Goal: Transaction & Acquisition: Obtain resource

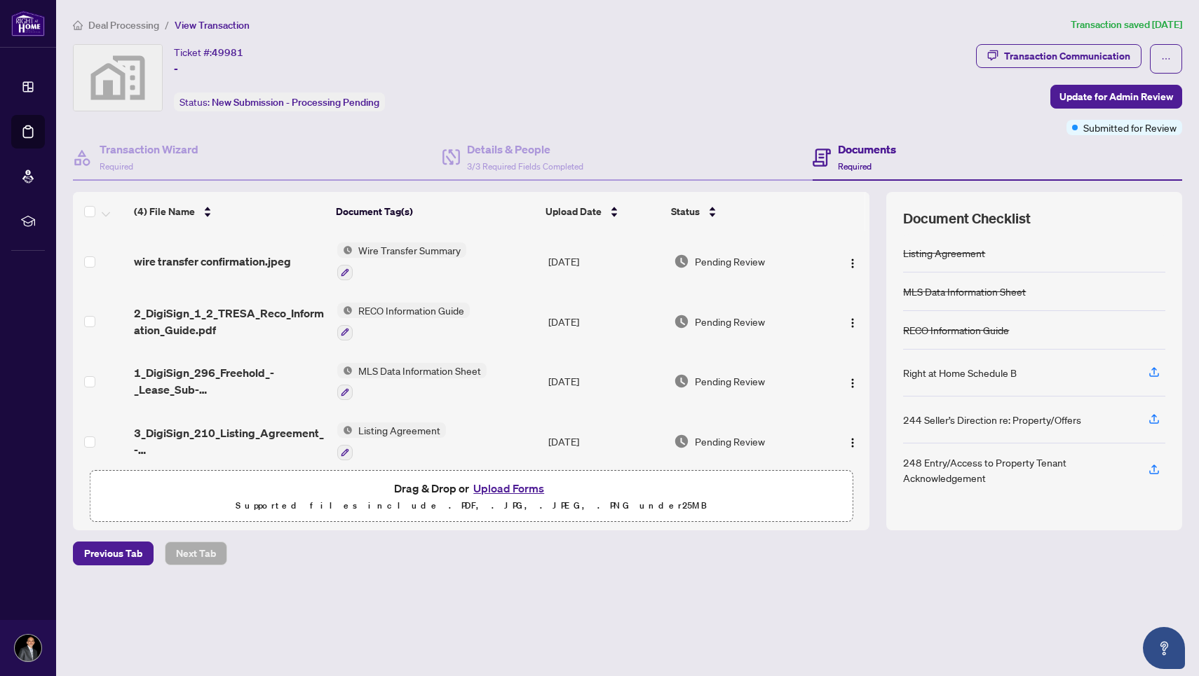
click at [141, 22] on span "Deal Processing" at bounding box center [123, 25] width 71 height 13
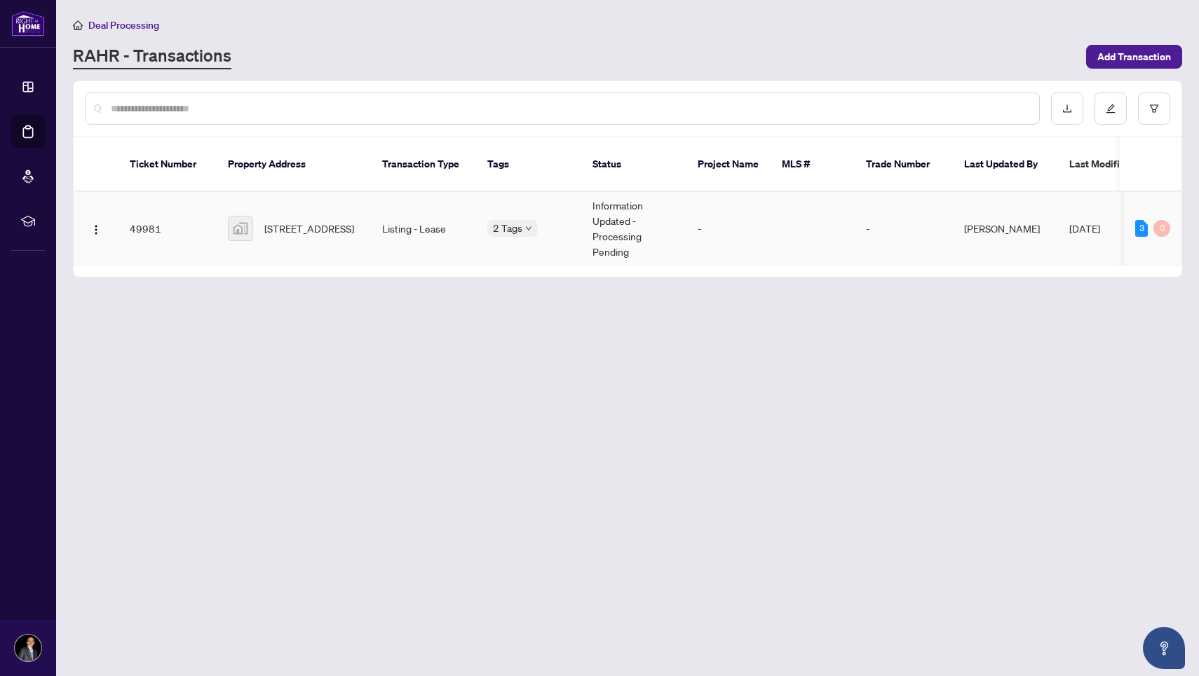
click at [353, 221] on span "[STREET_ADDRESS]" at bounding box center [309, 228] width 90 height 15
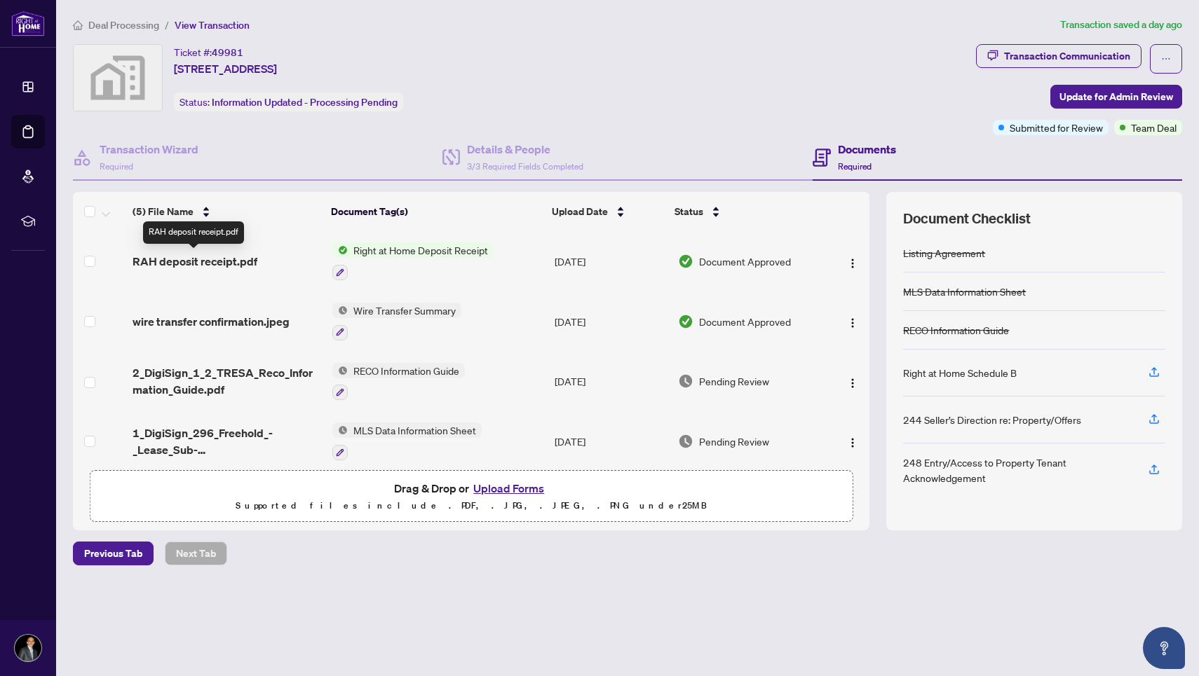
click at [221, 258] on span "RAH deposit receipt.pdf" at bounding box center [194, 261] width 125 height 17
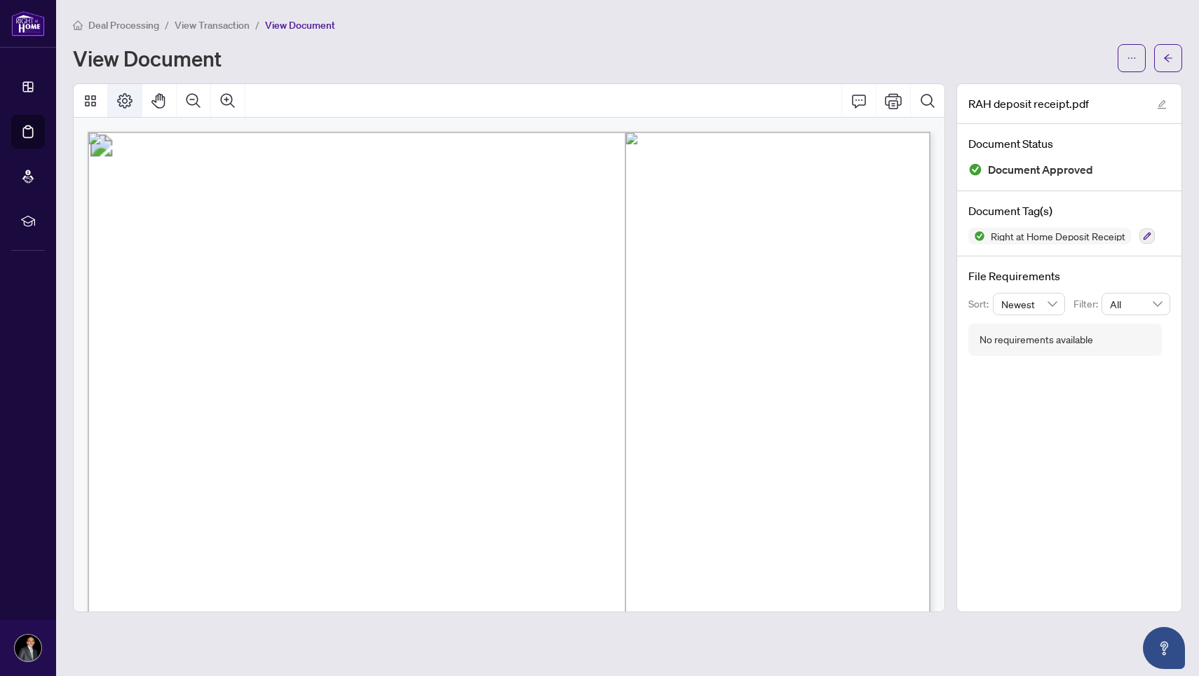
click at [120, 102] on icon "Page Layout" at bounding box center [124, 100] width 15 height 15
click at [893, 105] on icon "Print" at bounding box center [893, 100] width 17 height 15
click at [132, 102] on icon "Page Layout" at bounding box center [124, 101] width 17 height 17
click at [92, 100] on icon "Thumbnails" at bounding box center [90, 101] width 17 height 17
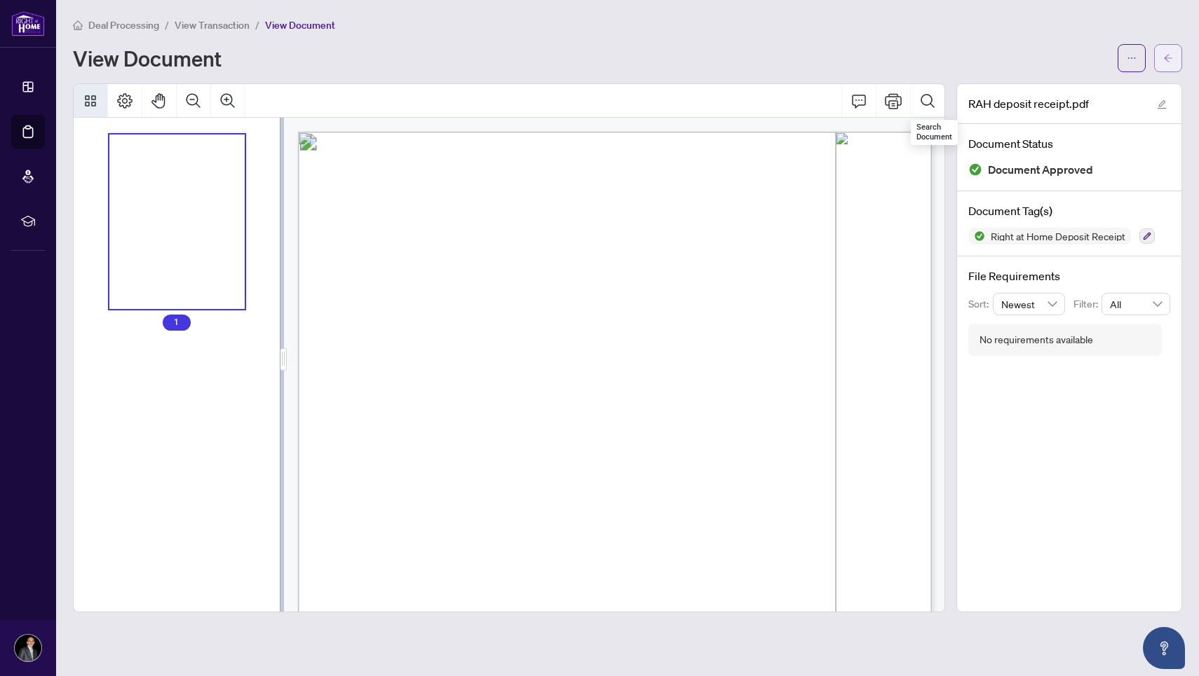
click at [1167, 68] on span "button" at bounding box center [1168, 58] width 10 height 22
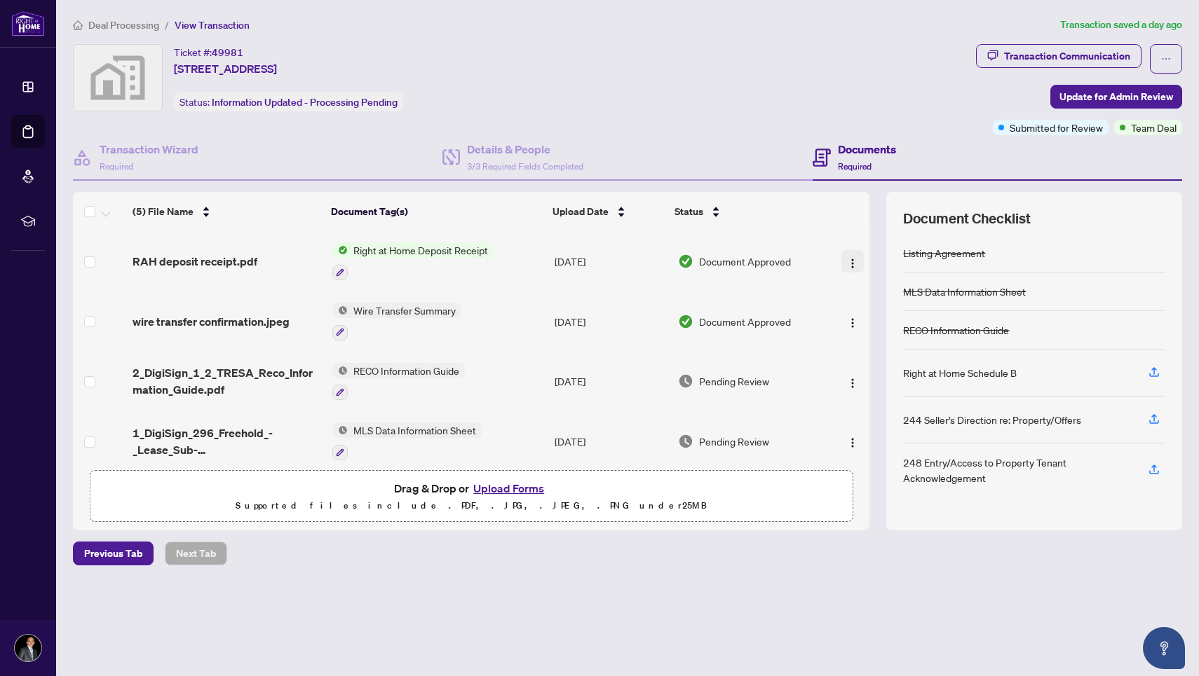
click at [847, 259] on img "button" at bounding box center [852, 263] width 11 height 11
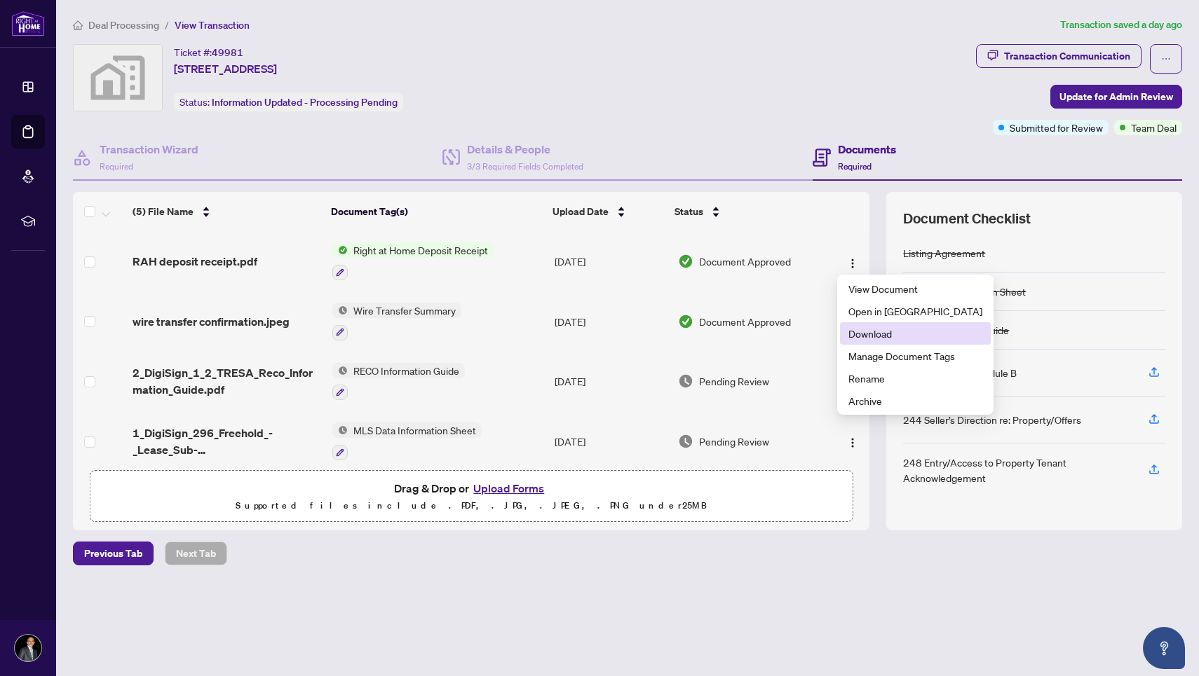
click at [880, 333] on span "Download" at bounding box center [915, 333] width 134 height 15
